Goal: Information Seeking & Learning: Check status

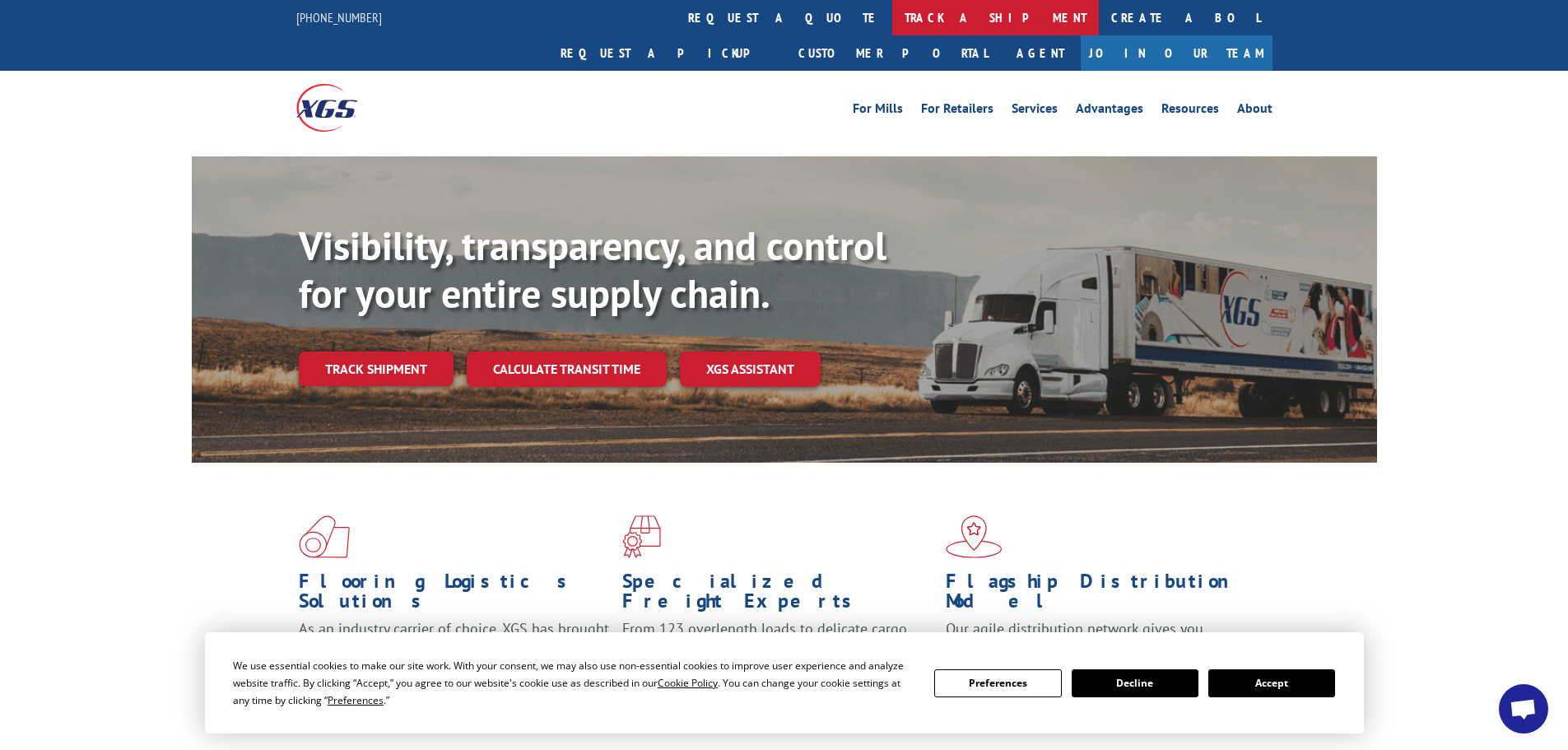
click at [892, 12] on link "track a shipment" at bounding box center [995, 18] width 206 height 36
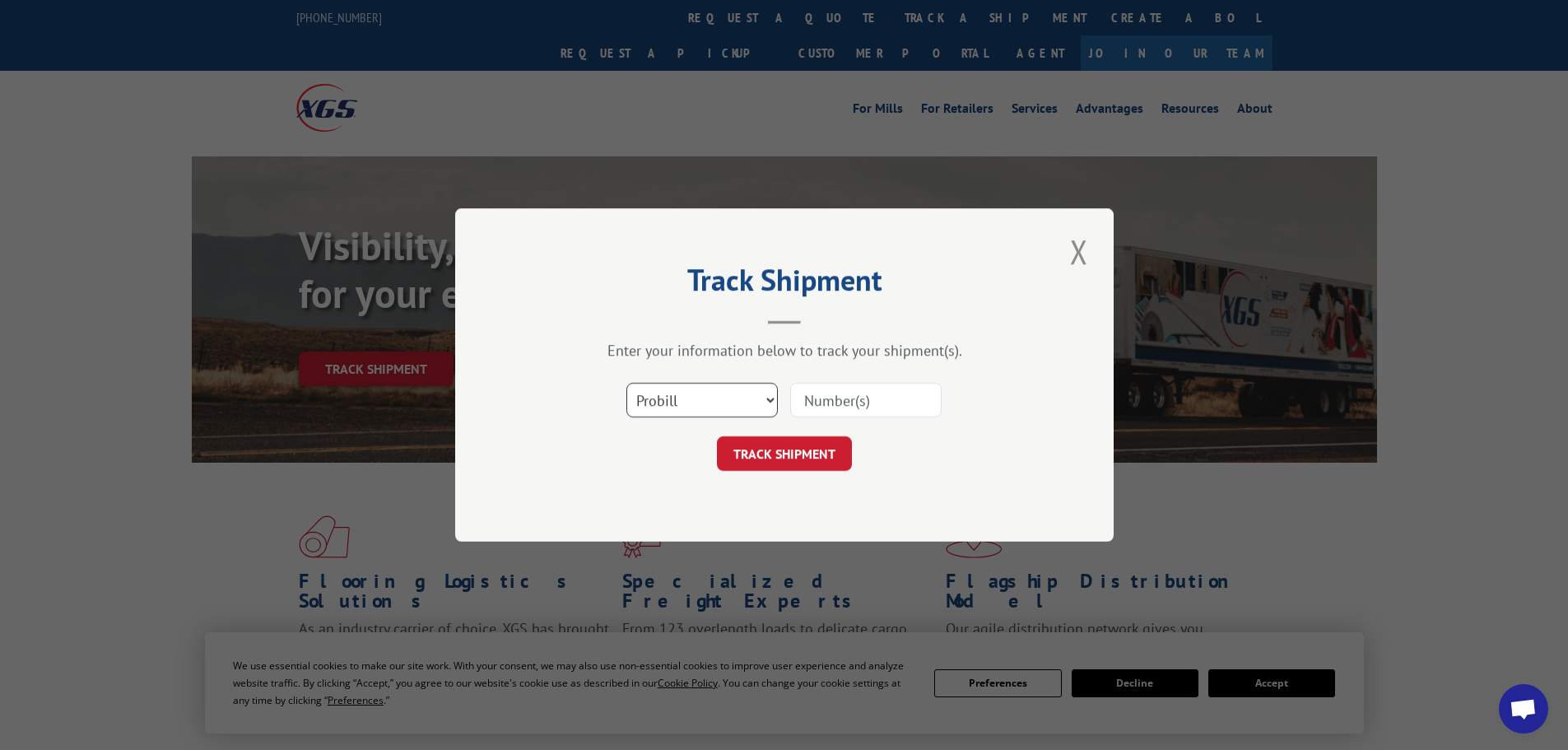
click at [685, 408] on select "Select category... Probill BOL PO" at bounding box center [701, 400] width 152 height 35
select select "bol"
click at [626, 383] on select "Select category... Probill BOL PO" at bounding box center [701, 400] width 152 height 35
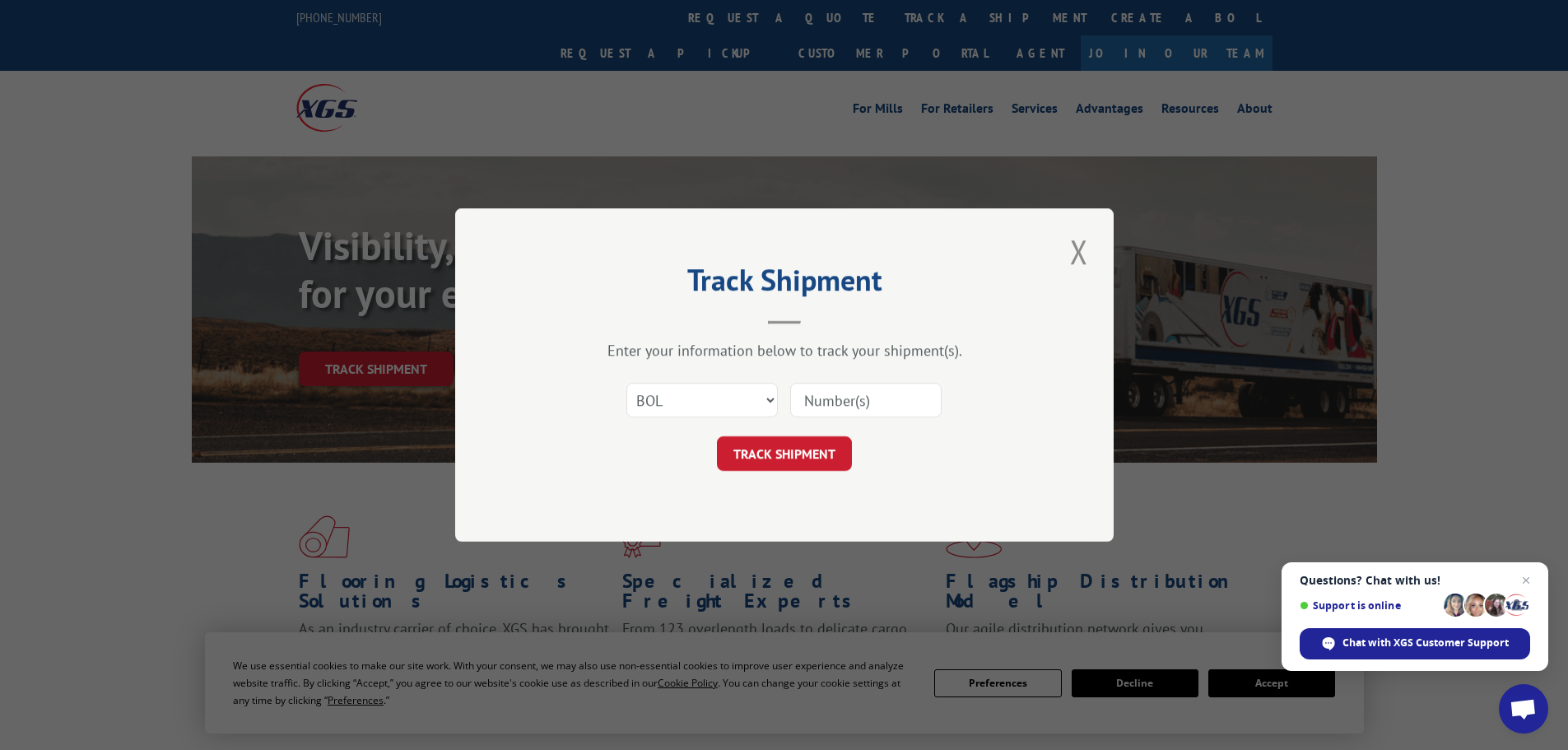
click at [820, 398] on input at bounding box center [866, 400] width 152 height 35
paste input "5946606"
type input "5946606"
click at [717, 437] on button "TRACK SHIPMENT" at bounding box center [784, 454] width 135 height 35
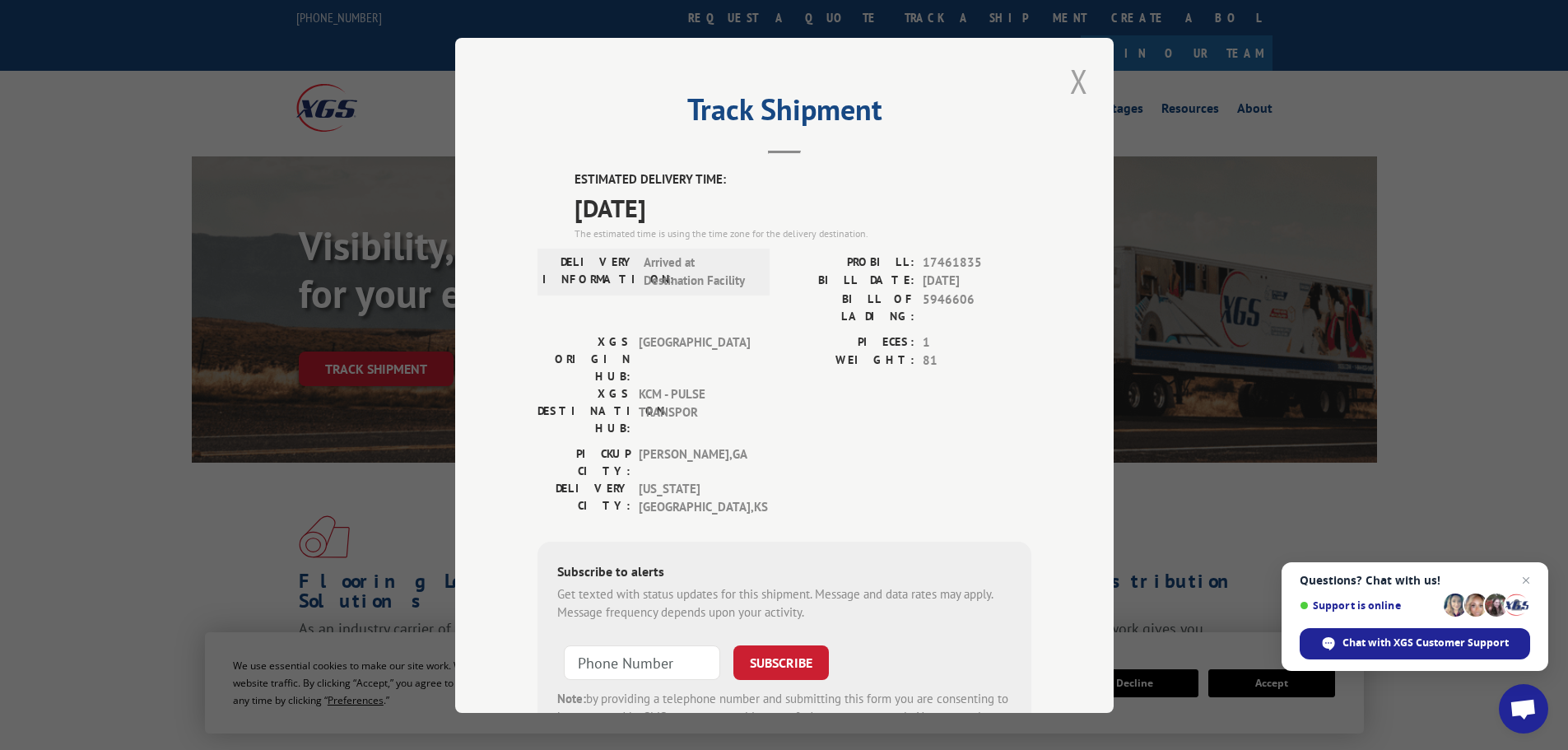
click at [1074, 78] on button "Close modal" at bounding box center [1079, 81] width 28 height 45
